Goal: Transaction & Acquisition: Obtain resource

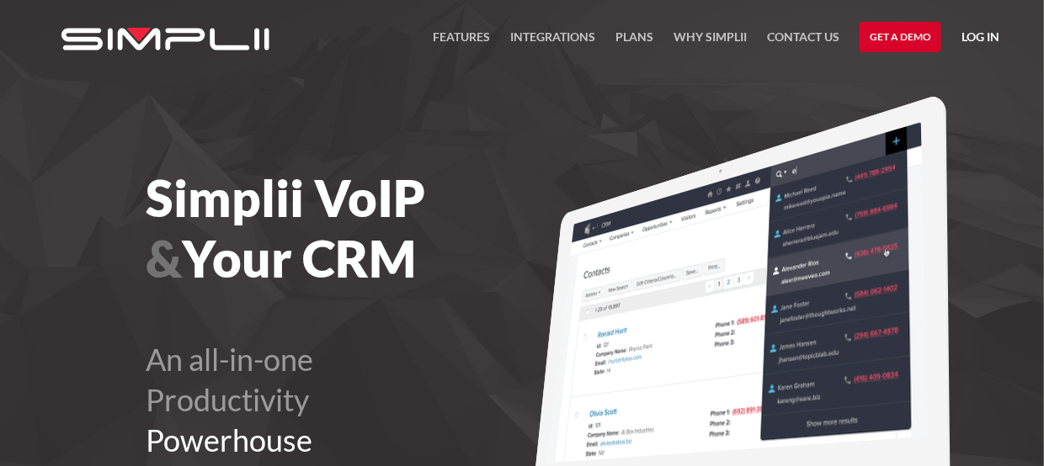
click at [627, 35] on link "Plans" at bounding box center [634, 42] width 38 height 30
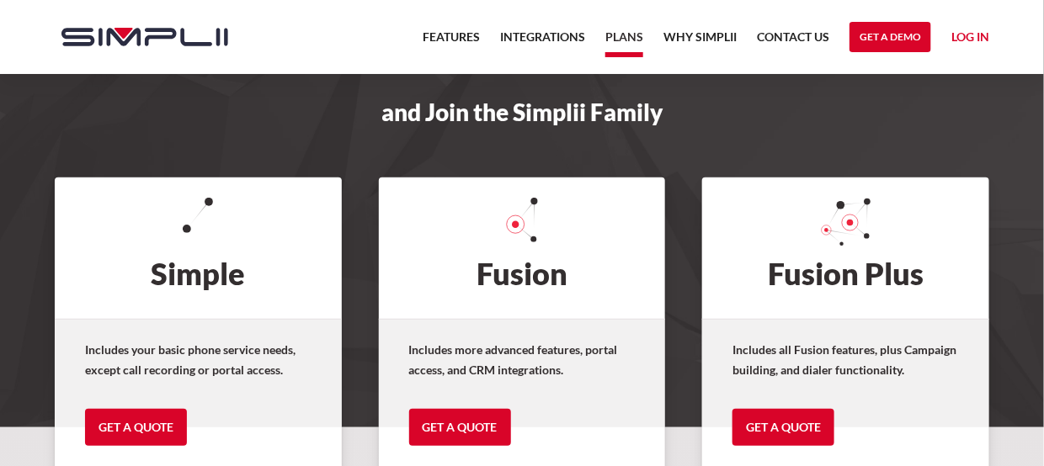
scroll to position [168, 0]
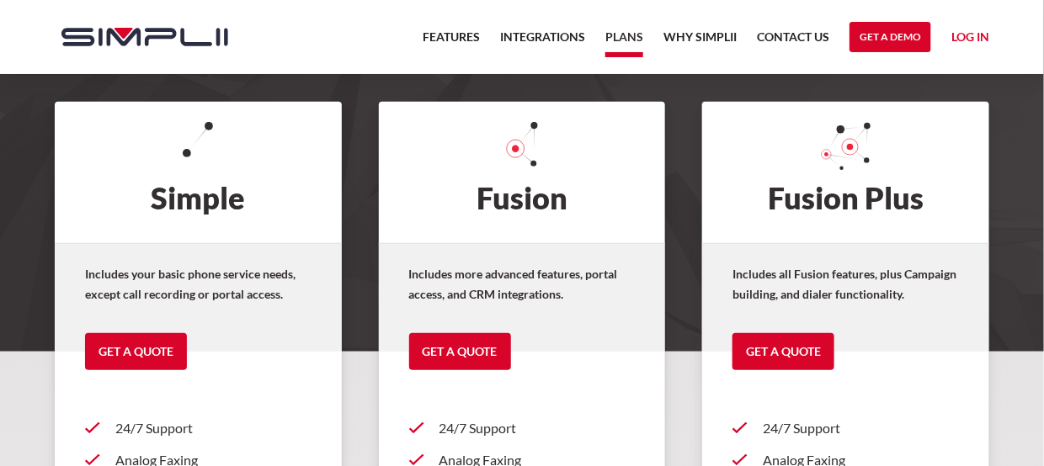
click at [795, 323] on div "Includes all Fusion features, plus Campaign building, and dialer functionality.…" at bounding box center [845, 297] width 287 height 109
click at [784, 338] on link "Get a Quote" at bounding box center [783, 351] width 102 height 37
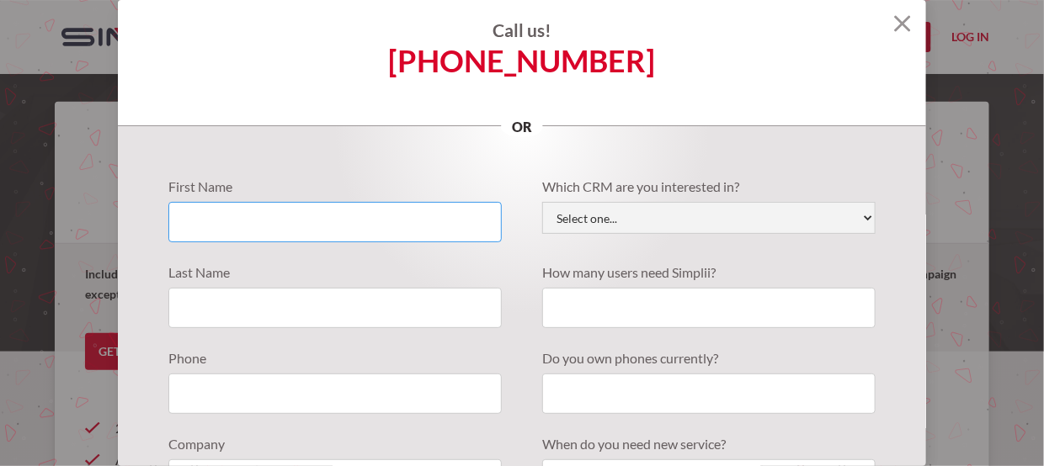
click at [300, 237] on input "Quote Requests" at bounding box center [334, 222] width 333 height 40
type input "[PERSON_NAME]"
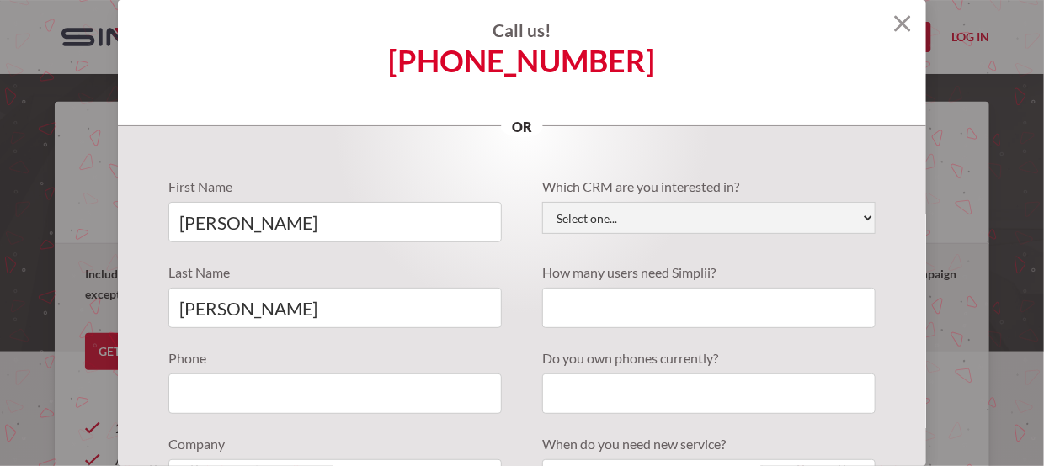
type input "6238265383"
type input "[PERSON_NAME][EMAIL_ADDRESS][DOMAIN_NAME]"
drag, startPoint x: 280, startPoint y: 396, endPoint x: 127, endPoint y: 390, distance: 153.3
click at [127, 390] on div "First Name [PERSON_NAME] Last Name [PERSON_NAME] Phone [PHONE_NUMBER] Company E…" at bounding box center [522, 441] width 808 height 631
type input "[PHONE_NUMBER]"
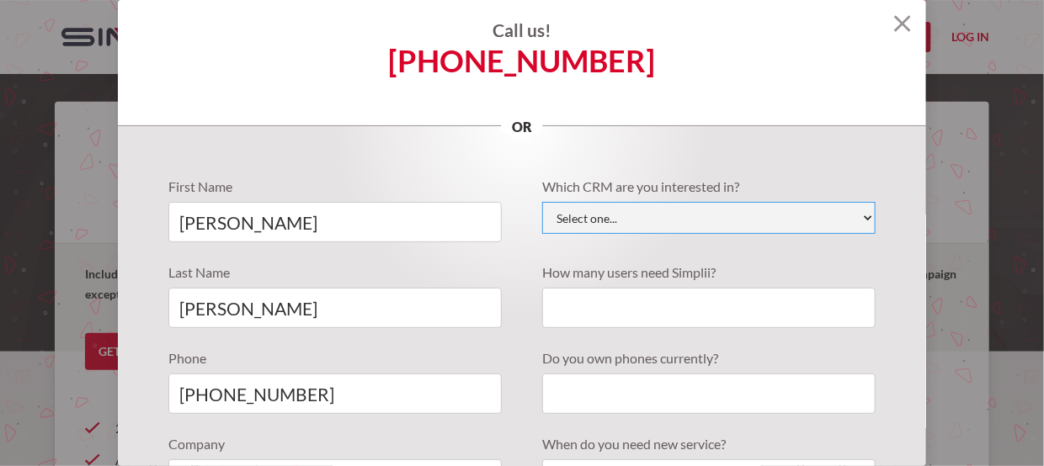
click at [566, 225] on select "Select one... Active Campaign Autotask ChildCareCRM [DOMAIN_NAME] ConnectWise C…" at bounding box center [708, 218] width 333 height 32
click at [509, 168] on div "First Name [PERSON_NAME] Last Name [PERSON_NAME] Phone [PHONE_NUMBER] Company E…" at bounding box center [522, 441] width 808 height 631
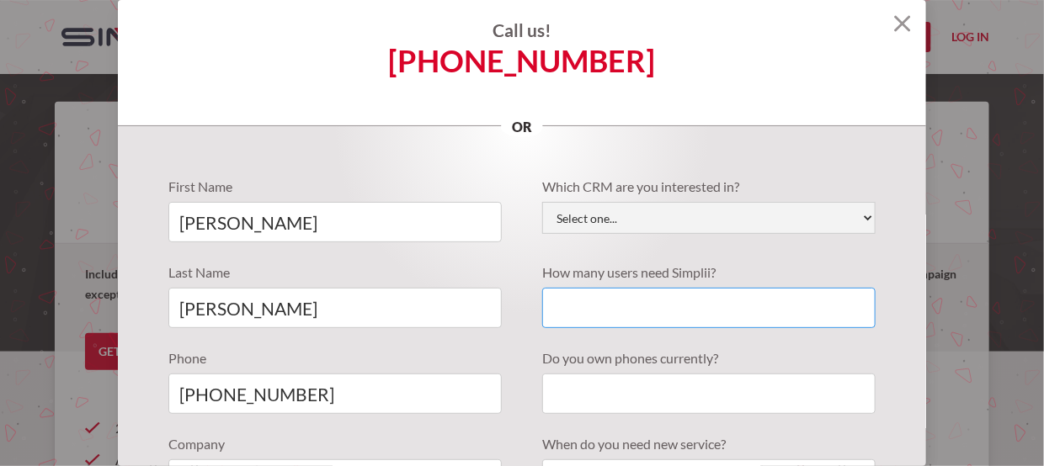
click at [620, 317] on input "Quote Requests" at bounding box center [708, 308] width 333 height 40
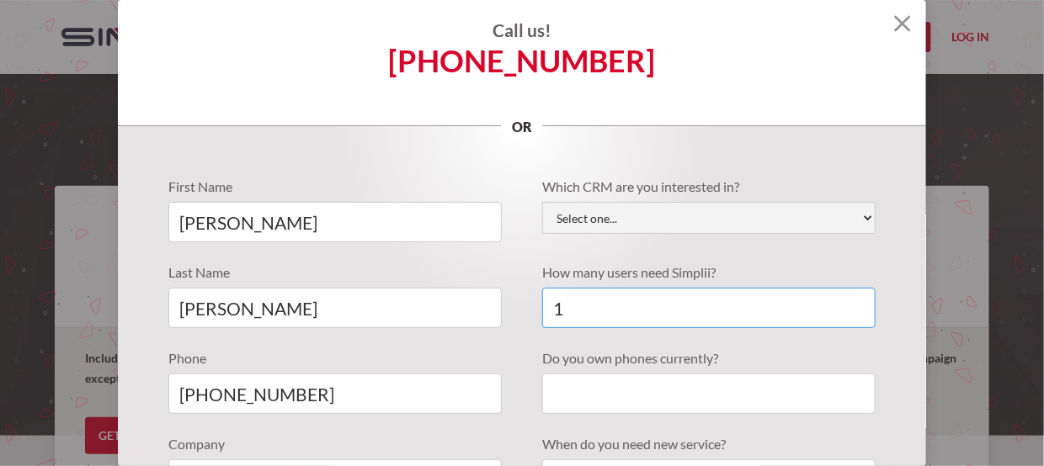
scroll to position [84, 0]
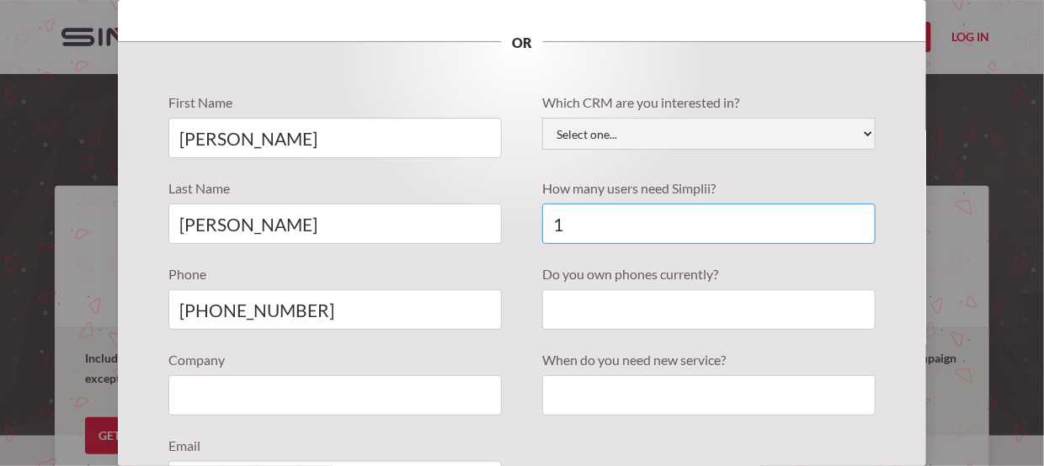
type input "1"
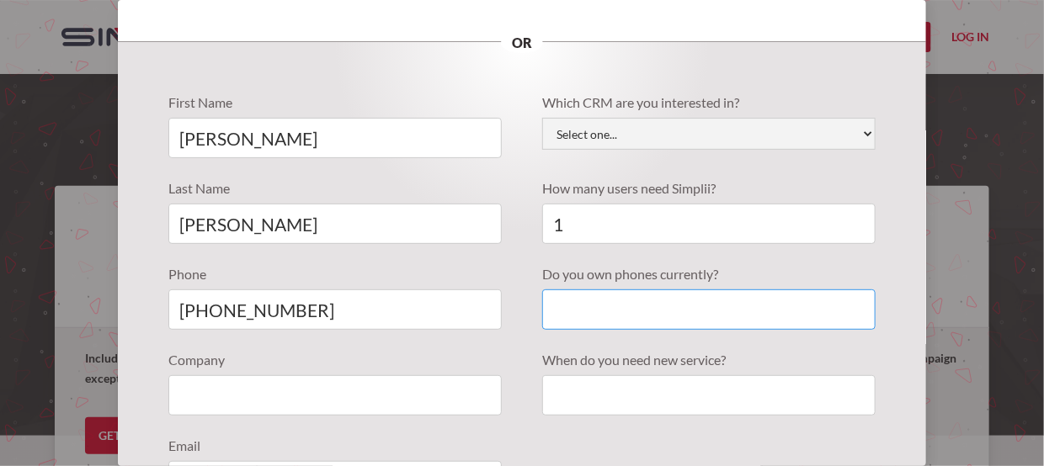
click at [588, 317] on input "Quote Requests" at bounding box center [708, 310] width 333 height 40
type input "yes"
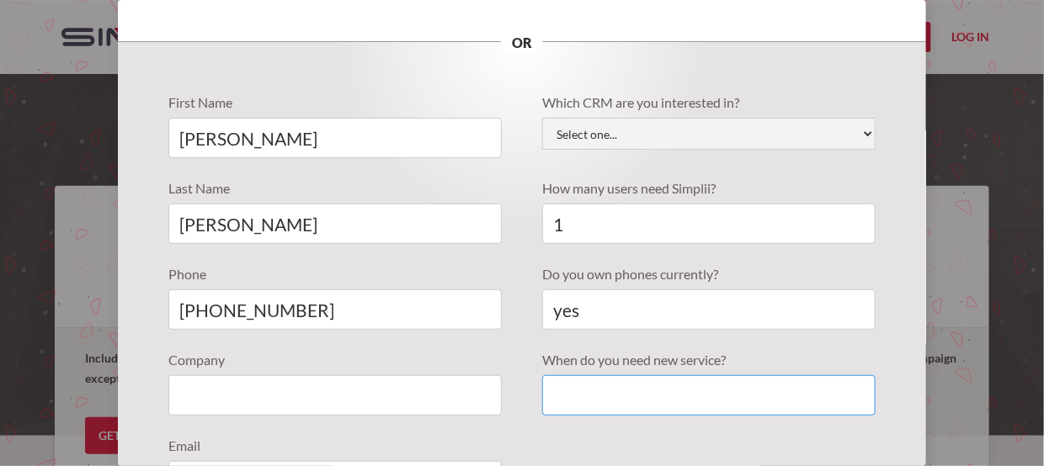
click at [622, 399] on input "Quote Requests" at bounding box center [708, 395] width 333 height 40
type input "s"
type input "[DATE]"
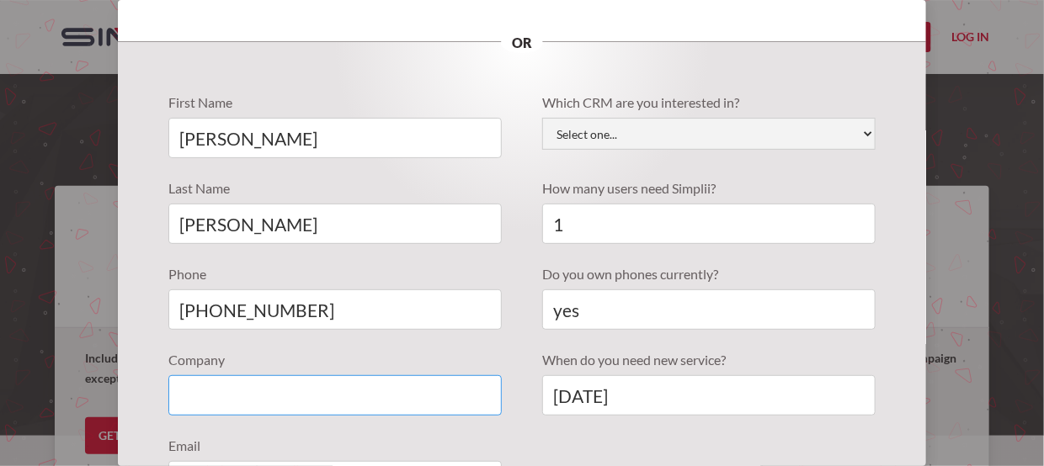
click at [227, 400] on input "Quote Requests" at bounding box center [334, 395] width 333 height 40
type input "Perfect Choice Insurance LLC"
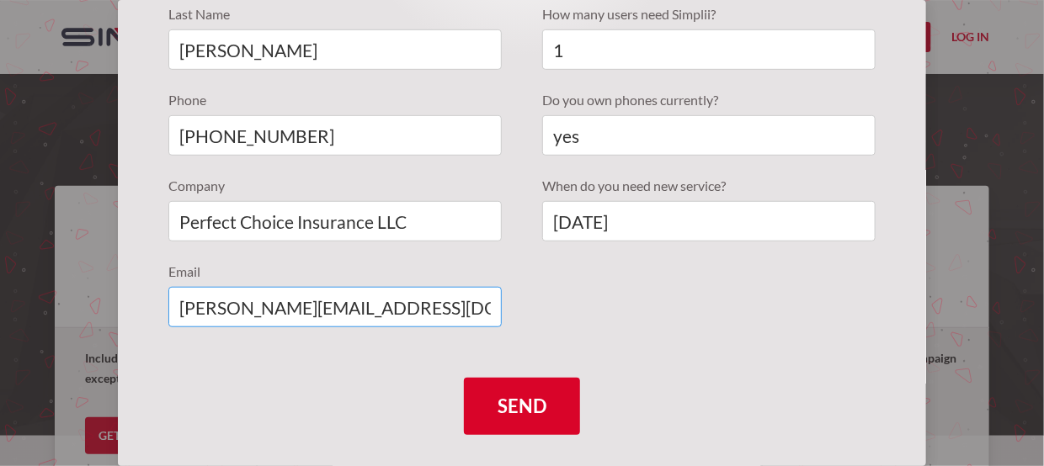
scroll to position [290, 0]
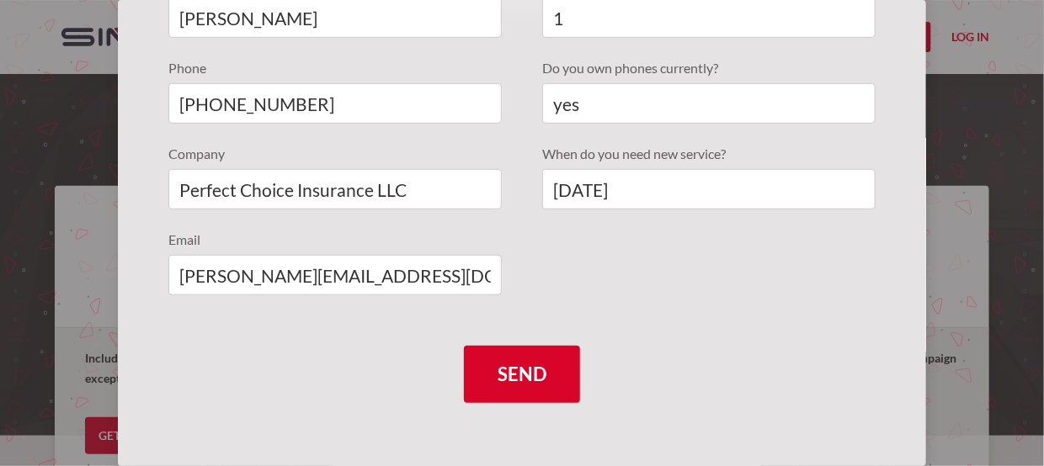
click at [494, 376] on input "Send" at bounding box center [522, 374] width 116 height 57
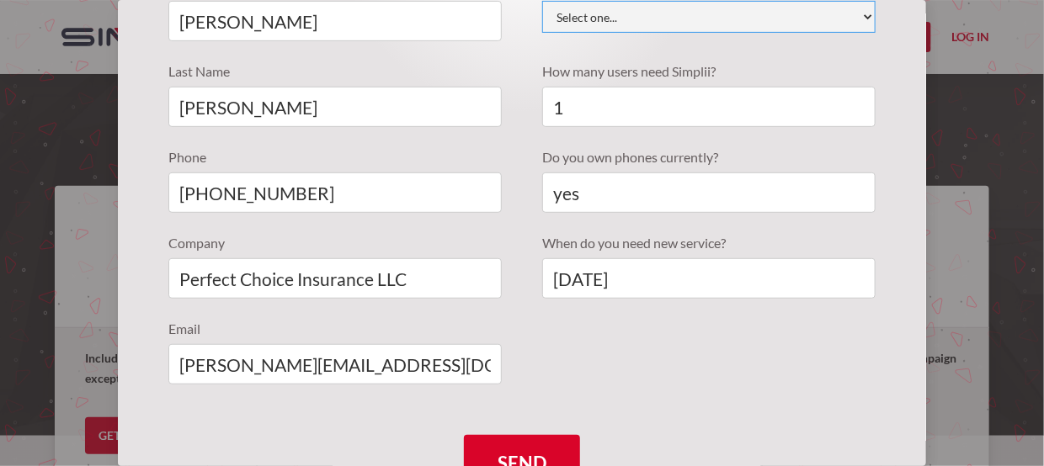
click at [679, 18] on select "Select one... Active Campaign Autotask ChildCareCRM [DOMAIN_NAME] ConnectWise C…" at bounding box center [708, 17] width 333 height 32
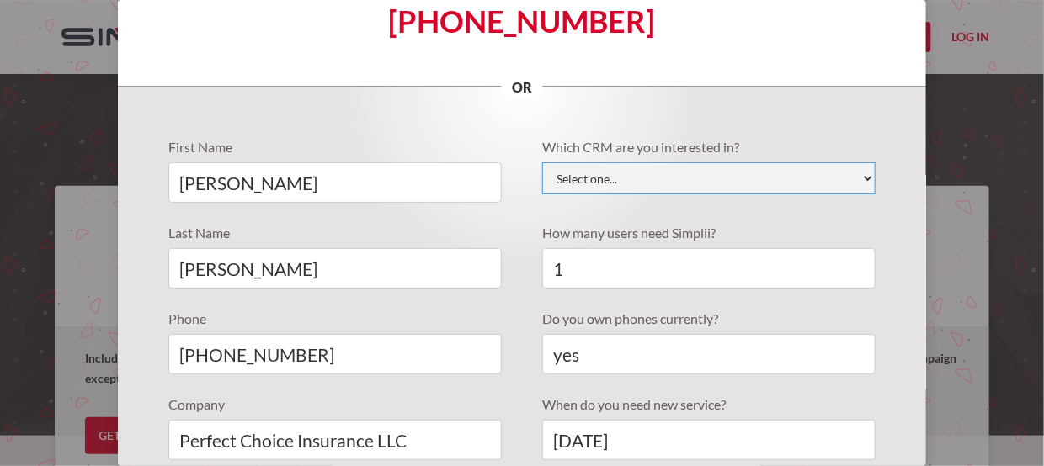
scroll to position [0, 0]
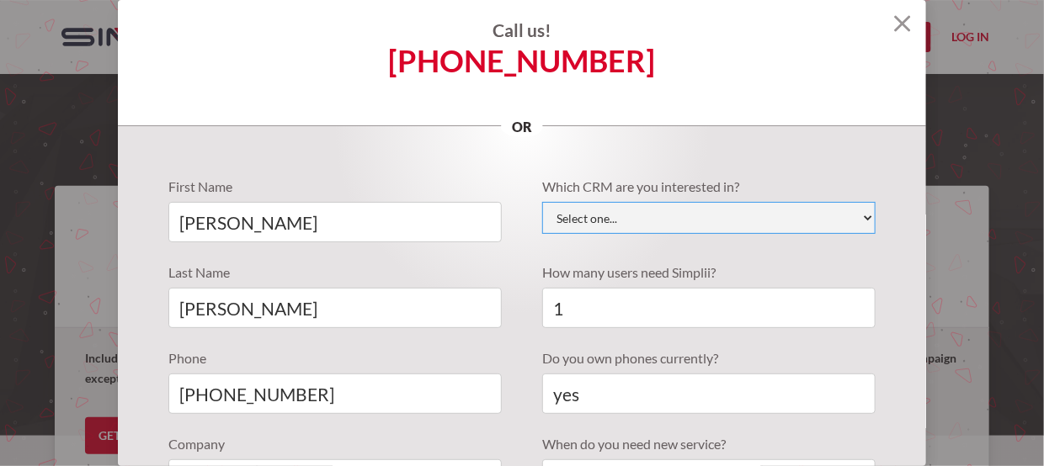
click at [689, 221] on select "Select one... Active Campaign Autotask ChildCareCRM [DOMAIN_NAME] ConnectWise C…" at bounding box center [708, 218] width 333 height 32
select select "Other"
click at [542, 202] on select "Select one... Active Campaign Autotask ChildCareCRM [DOMAIN_NAME] ConnectWise C…" at bounding box center [708, 218] width 333 height 32
click at [678, 210] on select "Select one... Active Campaign Autotask ChildCareCRM [DOMAIN_NAME] ConnectWise C…" at bounding box center [708, 218] width 333 height 32
click at [542, 202] on select "Select one... Active Campaign Autotask ChildCareCRM [DOMAIN_NAME] ConnectWise C…" at bounding box center [708, 218] width 333 height 32
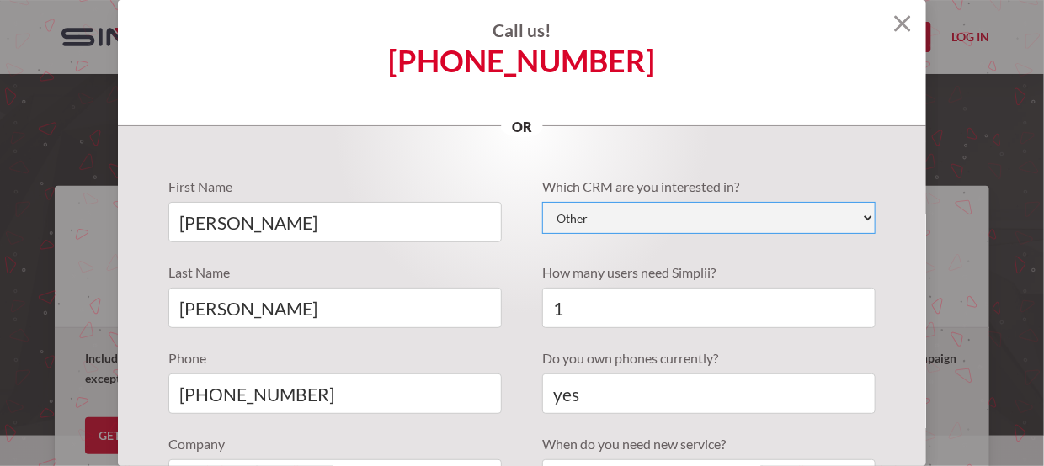
click at [617, 209] on select "Select one... Active Campaign Autotask ChildCareCRM [DOMAIN_NAME] ConnectWise C…" at bounding box center [708, 218] width 333 height 32
click at [542, 202] on select "Select one... Active Campaign Autotask ChildCareCRM [DOMAIN_NAME] ConnectWise C…" at bounding box center [708, 218] width 333 height 32
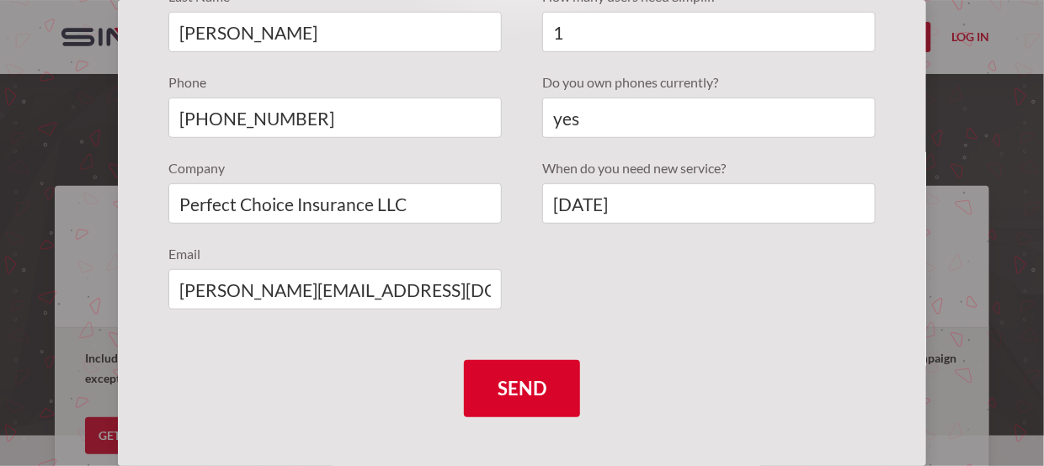
scroll to position [290, 0]
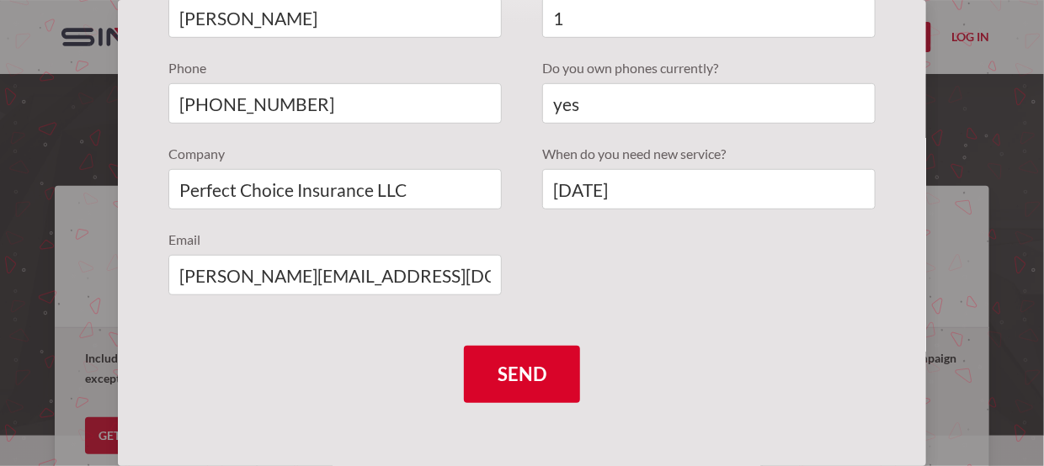
click at [506, 358] on input "Send" at bounding box center [522, 374] width 116 height 57
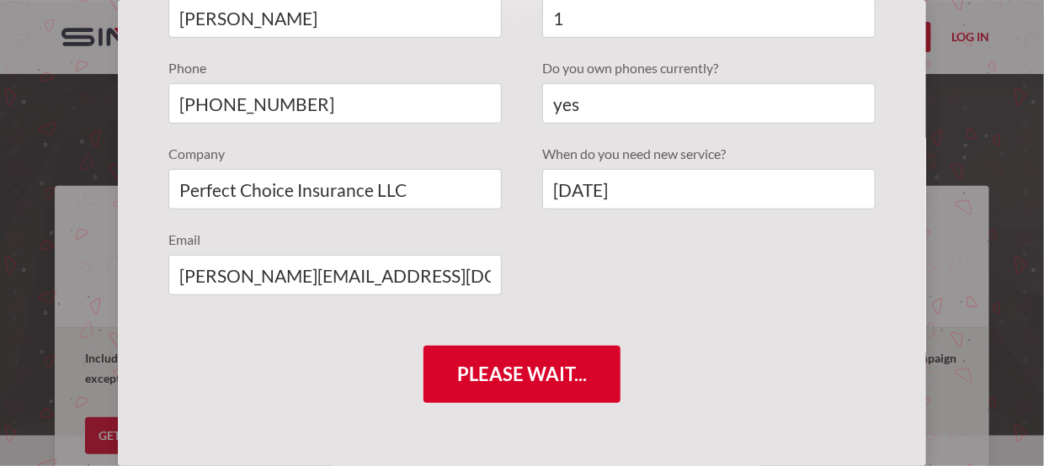
type input "Please wait..."
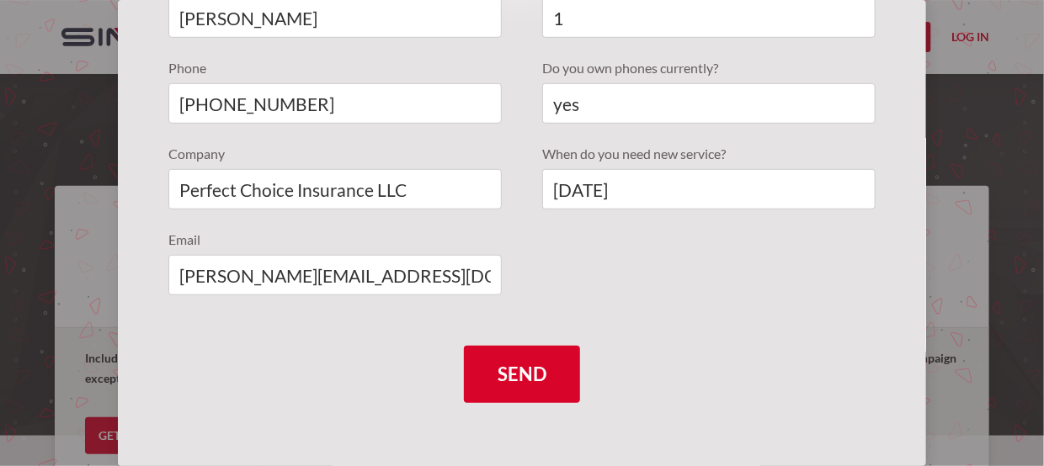
scroll to position [0, 0]
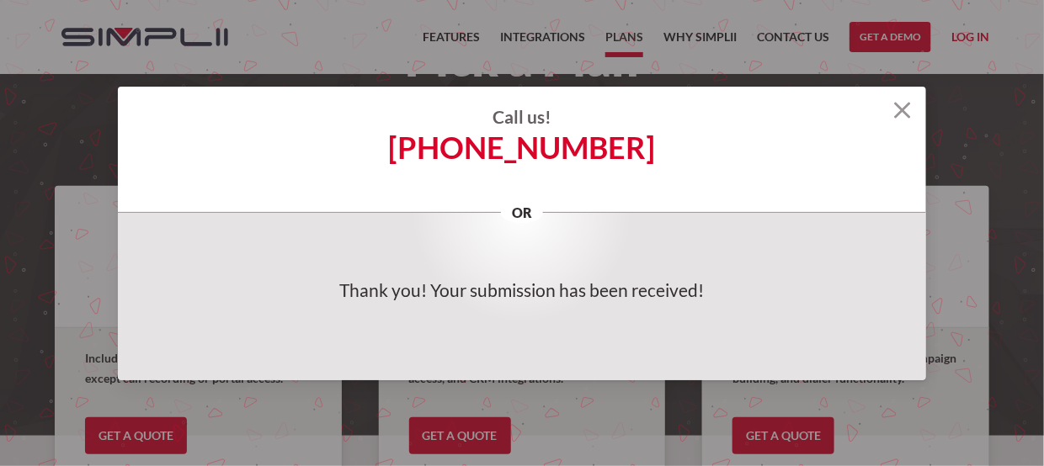
click at [898, 111] on img at bounding box center [902, 110] width 17 height 17
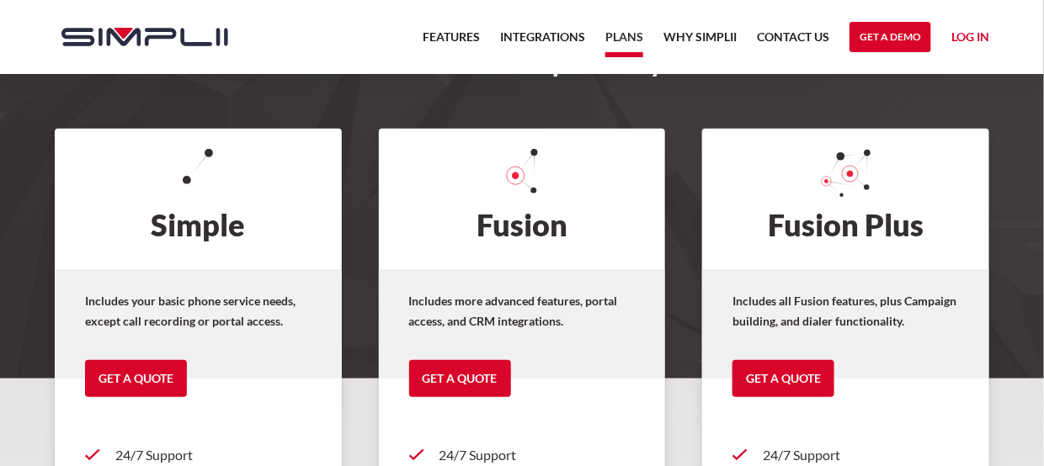
scroll to position [84, 0]
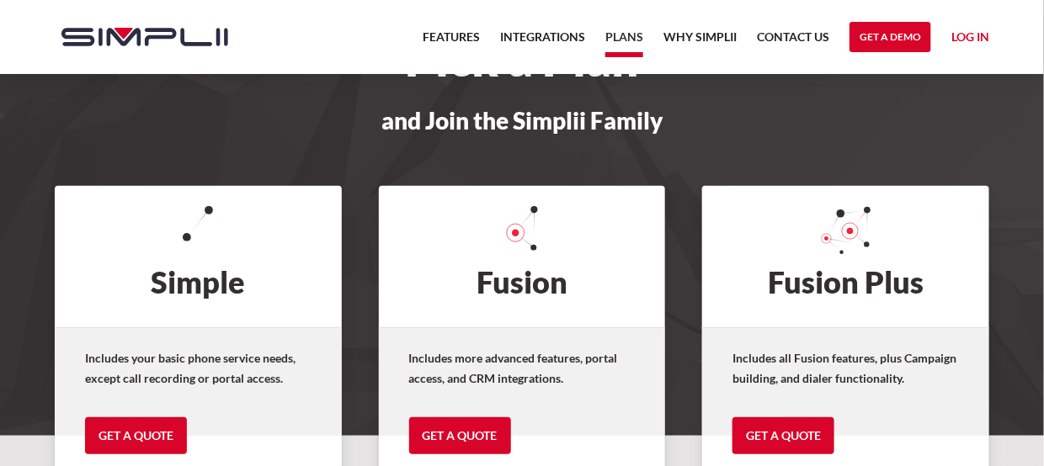
click at [468, 43] on link "Features" at bounding box center [451, 42] width 57 height 30
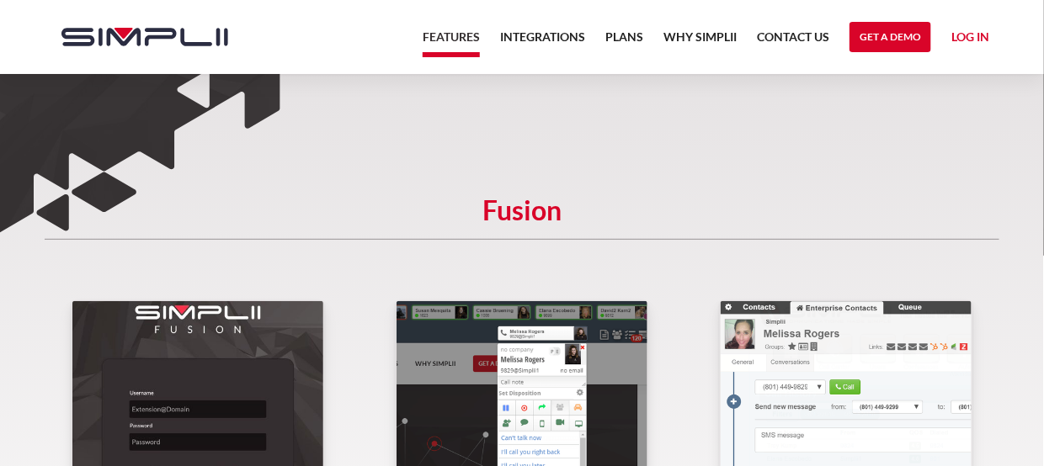
scroll to position [168, 0]
